Goal: Information Seeking & Learning: Learn about a topic

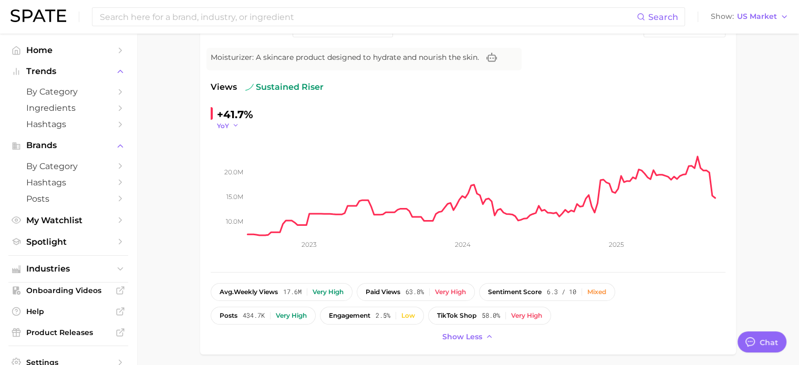
scroll to position [46, 0]
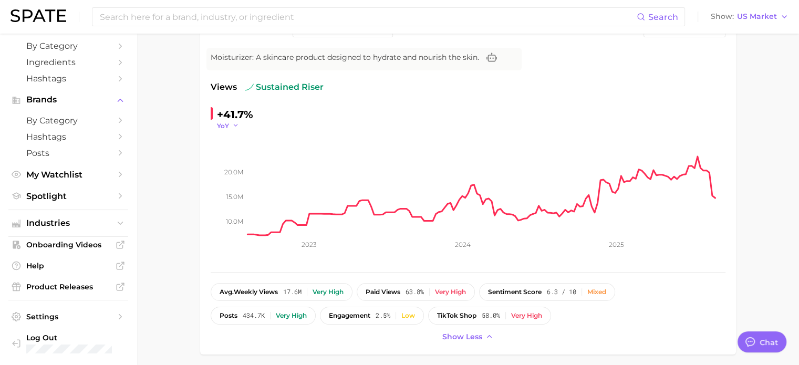
click at [233, 126] on icon "button" at bounding box center [235, 125] width 7 height 7
click at [177, 133] on button "YoY" at bounding box center [189, 140] width 116 height 19
click at [229, 112] on div "+41.7%" at bounding box center [235, 114] width 36 height 17
click at [223, 112] on div "+41.7%" at bounding box center [235, 114] width 36 height 17
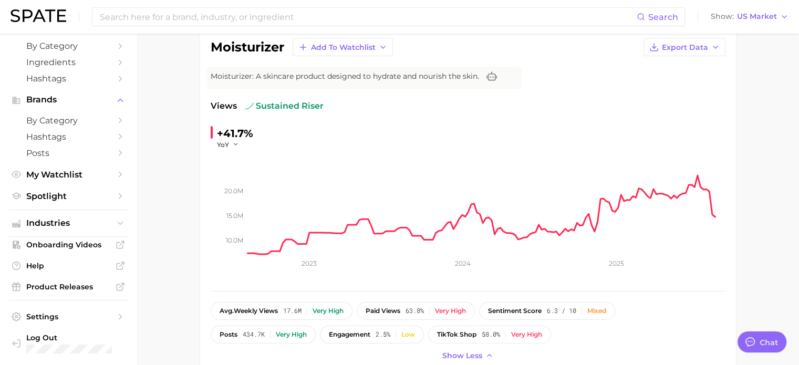
scroll to position [105, 0]
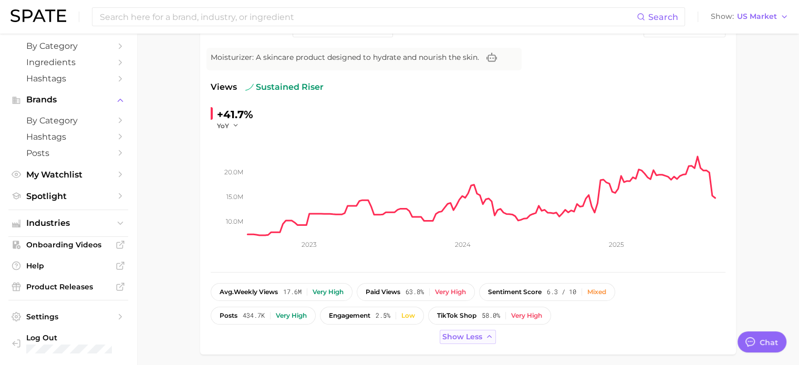
click at [478, 337] on span "Show less" at bounding box center [462, 337] width 40 height 9
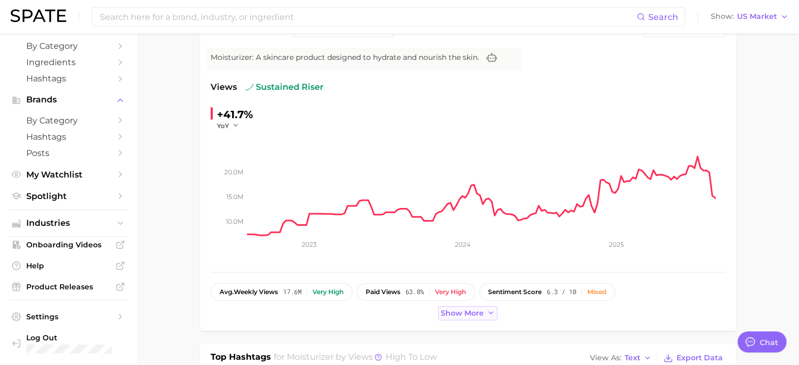
click at [478, 319] on button "Show more" at bounding box center [468, 313] width 60 height 14
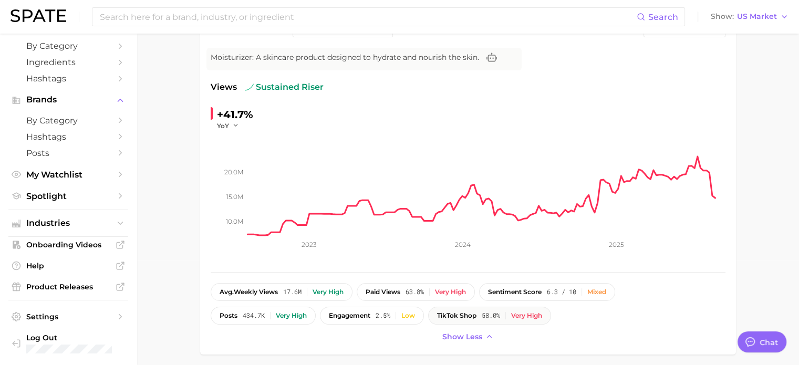
click at [479, 309] on button "TikTok shop 58.0% Very high" at bounding box center [489, 316] width 123 height 18
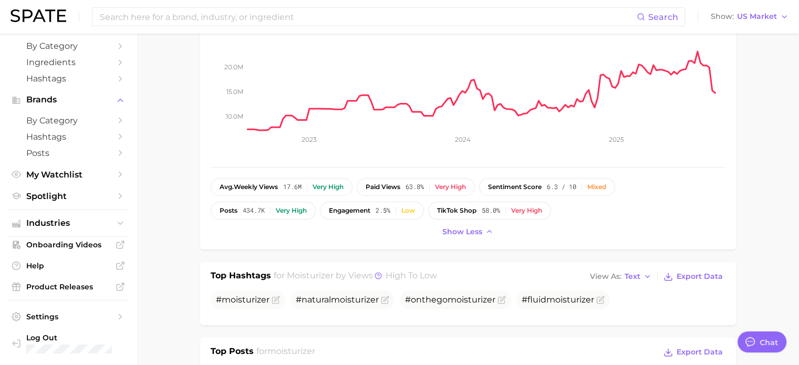
scroll to position [368, 0]
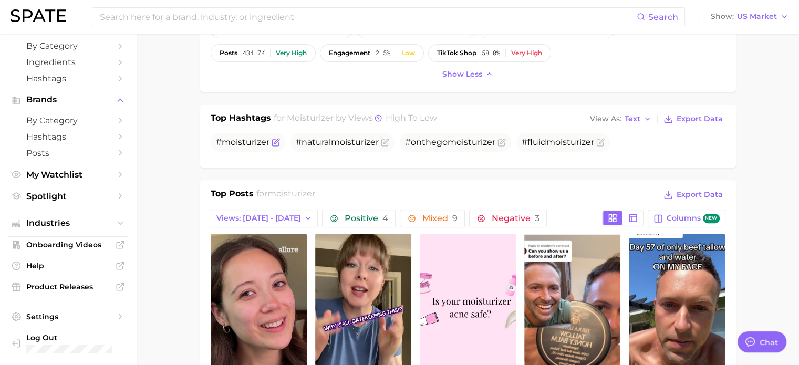
click at [241, 146] on span "moisturizer" at bounding box center [246, 142] width 48 height 10
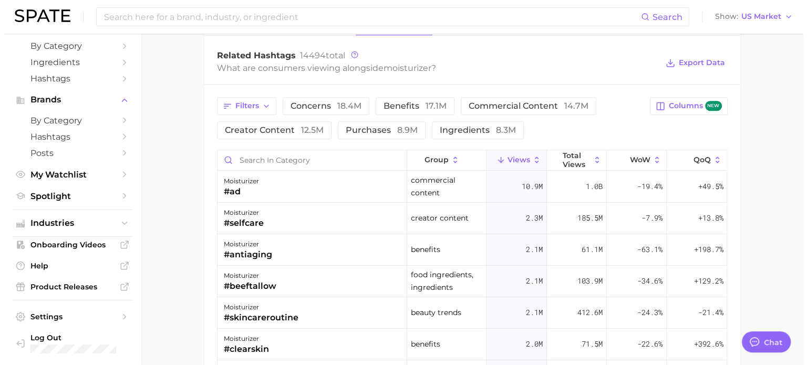
scroll to position [838, 0]
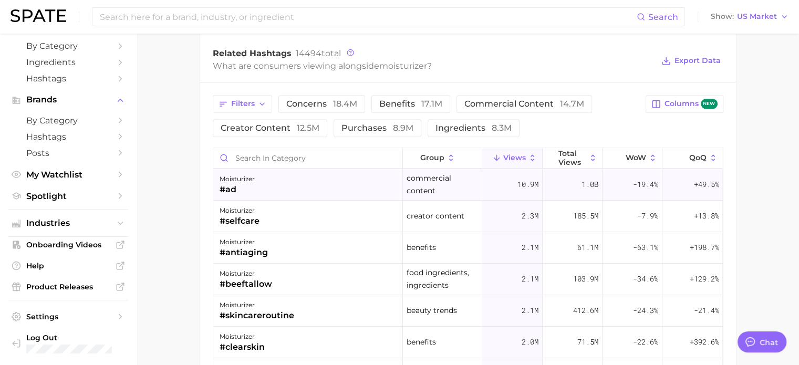
click at [231, 185] on div "#ad" at bounding box center [237, 189] width 35 height 13
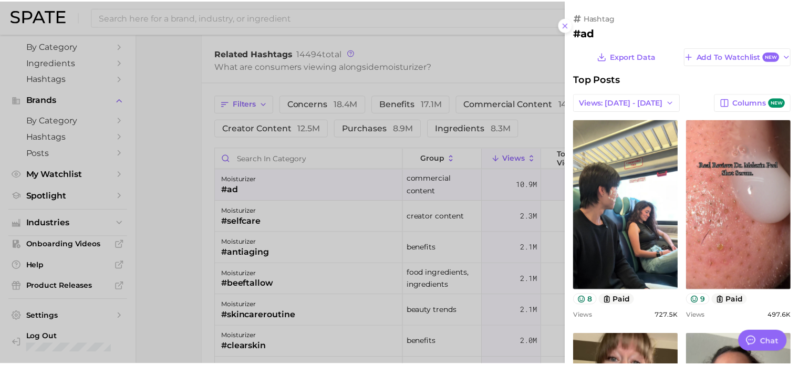
scroll to position [0, 0]
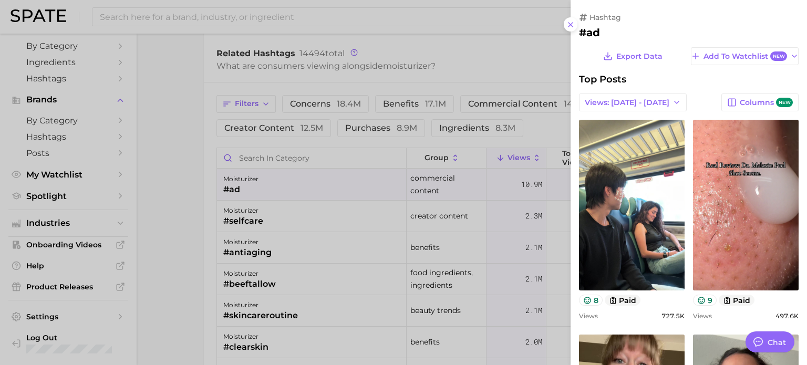
click at [189, 225] on div at bounding box center [403, 182] width 807 height 365
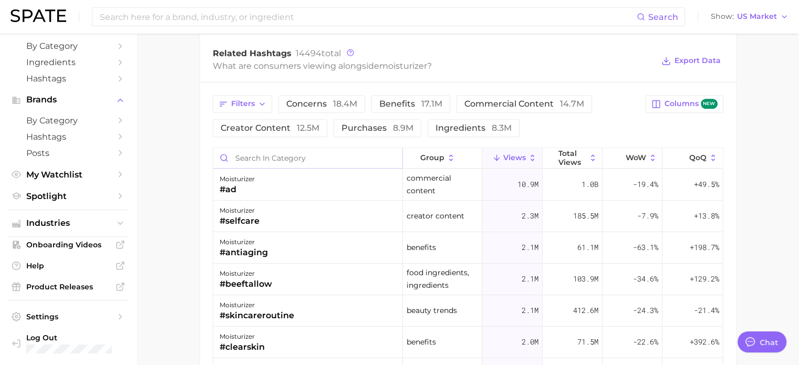
click at [271, 155] on input "Search in category" at bounding box center [307, 158] width 189 height 20
type input "ㄹ"
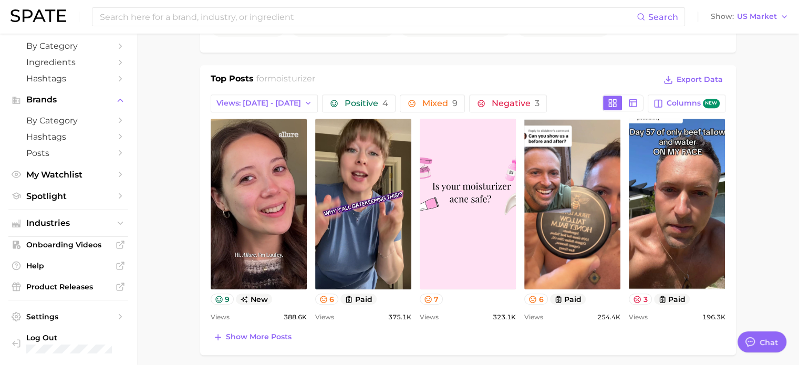
scroll to position [683, 0]
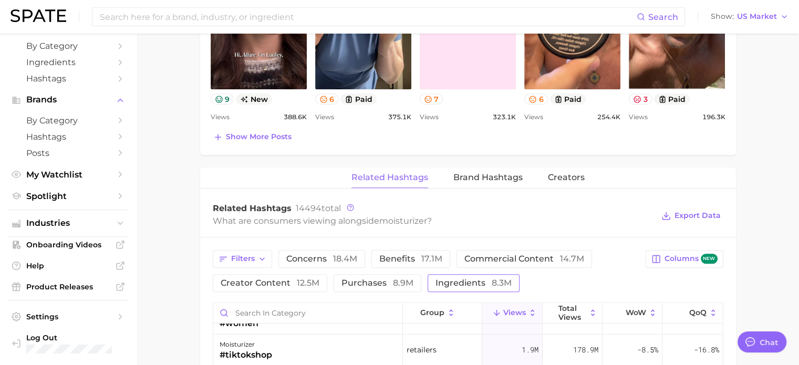
click at [452, 281] on span "ingredients 8.3m" at bounding box center [474, 283] width 76 height 8
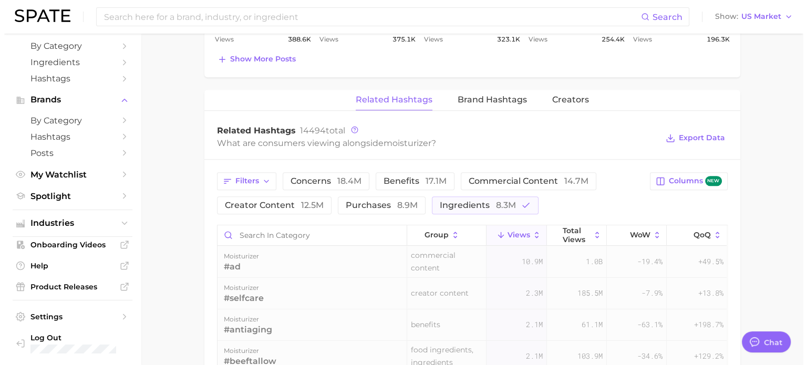
scroll to position [841, 0]
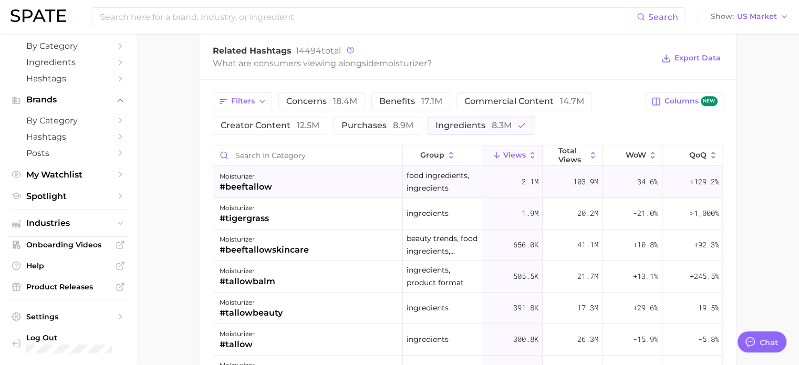
click at [241, 178] on div "moisturizer" at bounding box center [246, 176] width 53 height 13
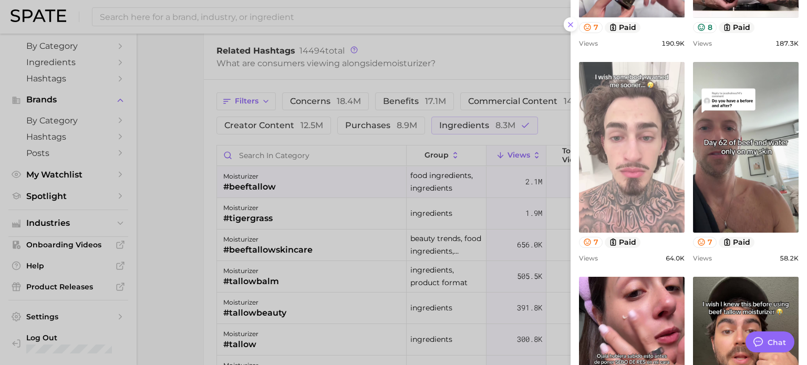
scroll to position [630, 0]
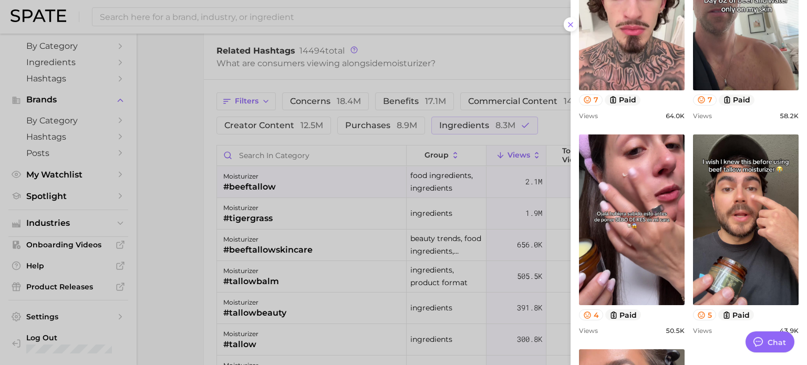
drag, startPoint x: 170, startPoint y: 204, endPoint x: 229, endPoint y: 203, distance: 58.8
click at [170, 204] on div at bounding box center [403, 182] width 807 height 365
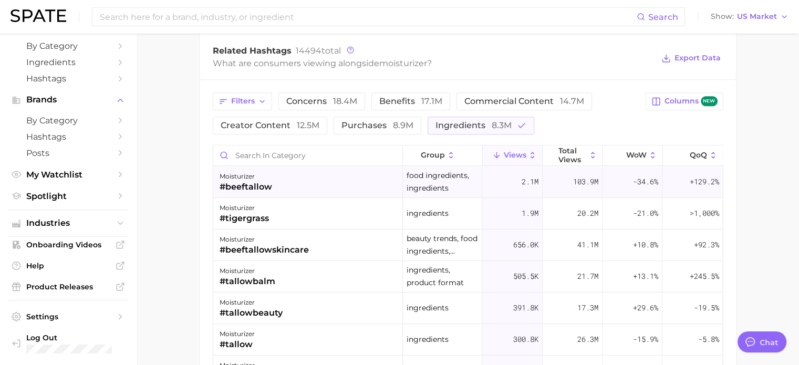
drag, startPoint x: 299, startPoint y: 184, endPoint x: 215, endPoint y: 183, distance: 83.5
click at [215, 183] on div "moisturizer #beeftallow" at bounding box center [308, 183] width 190 height 32
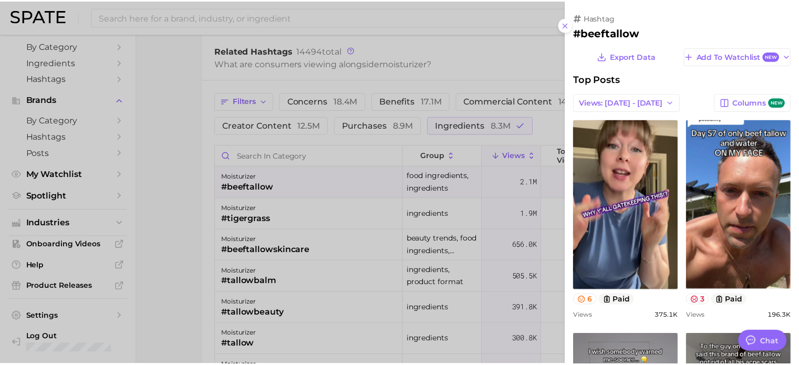
scroll to position [0, 0]
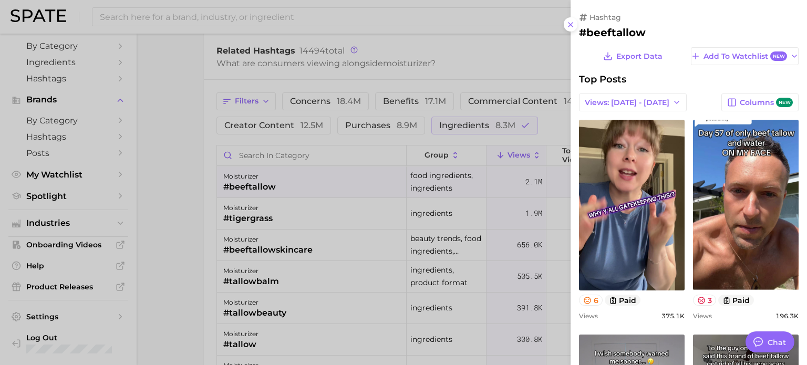
click at [191, 173] on div at bounding box center [403, 182] width 807 height 365
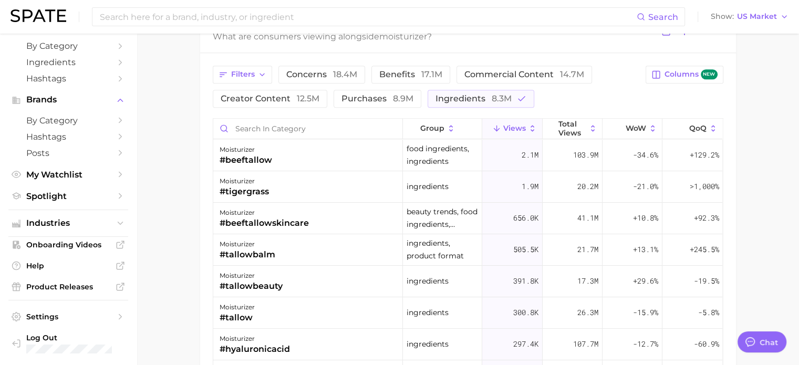
scroll to position [788, 0]
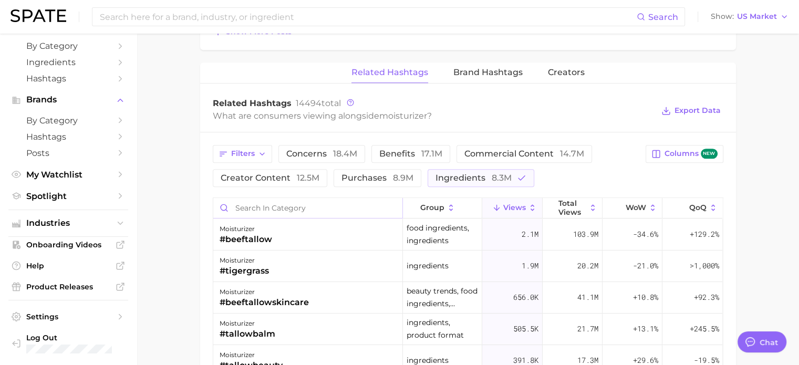
click at [296, 198] on input "Search in category" at bounding box center [307, 208] width 189 height 20
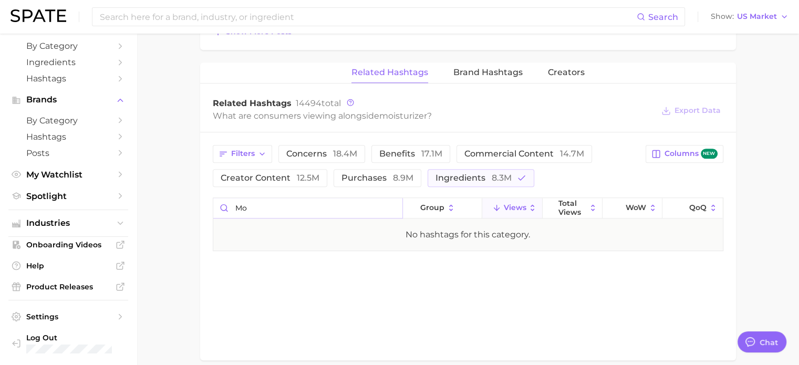
type input "m"
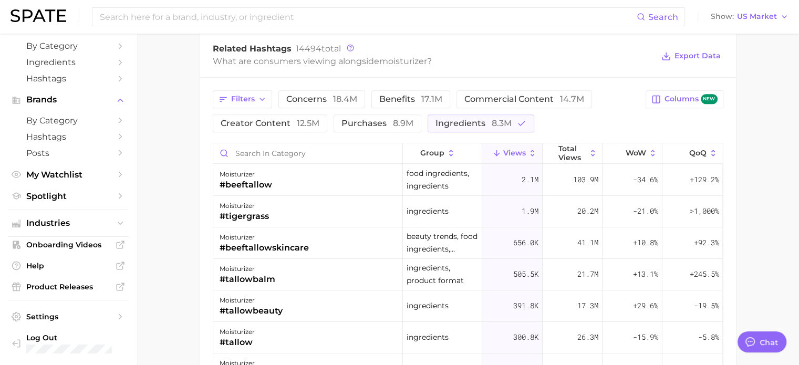
scroll to position [841, 0]
